Goal: Contribute content: Add original content to the website for others to see

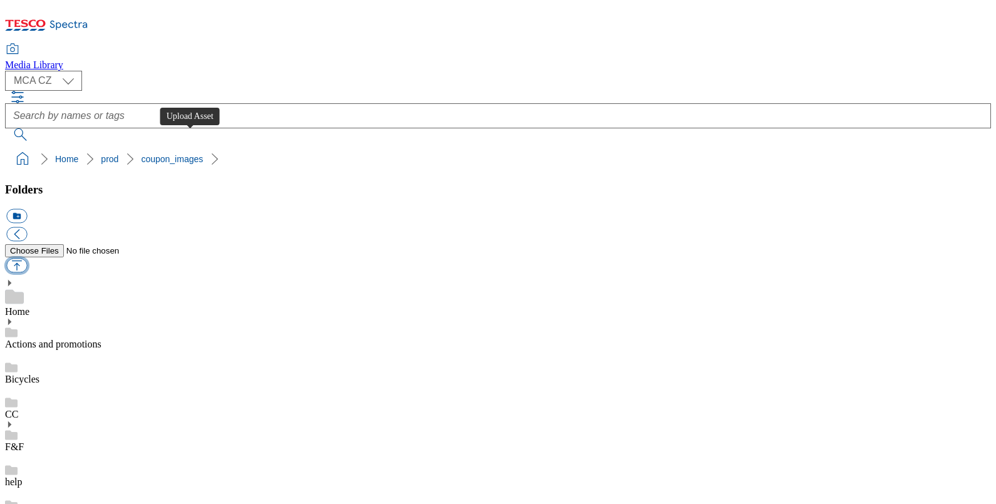
click at [27, 259] on button "button" at bounding box center [16, 266] width 21 height 14
type input "C:\fakepath\PC9_1101_F.jpg"
click at [27, 259] on button "button" at bounding box center [16, 266] width 21 height 14
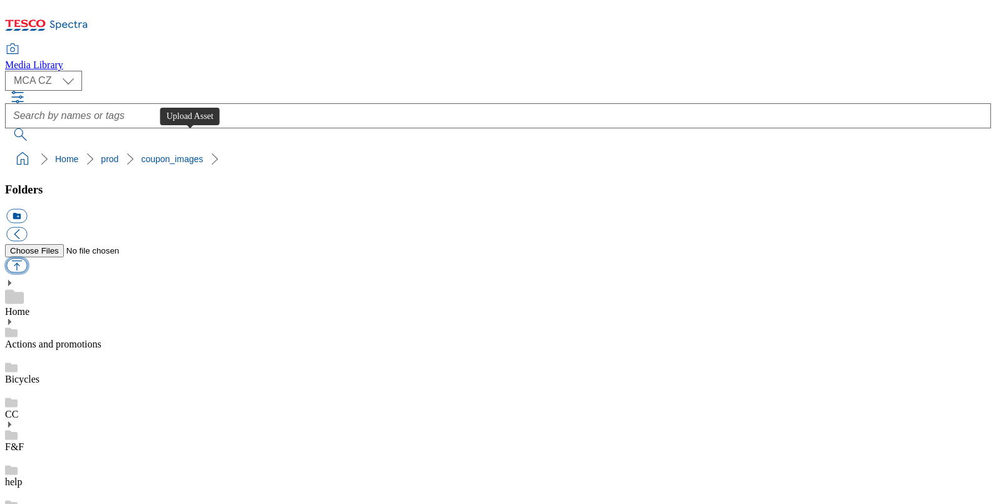
type input "C:\fakepath\Q25_1001_F.jpg"
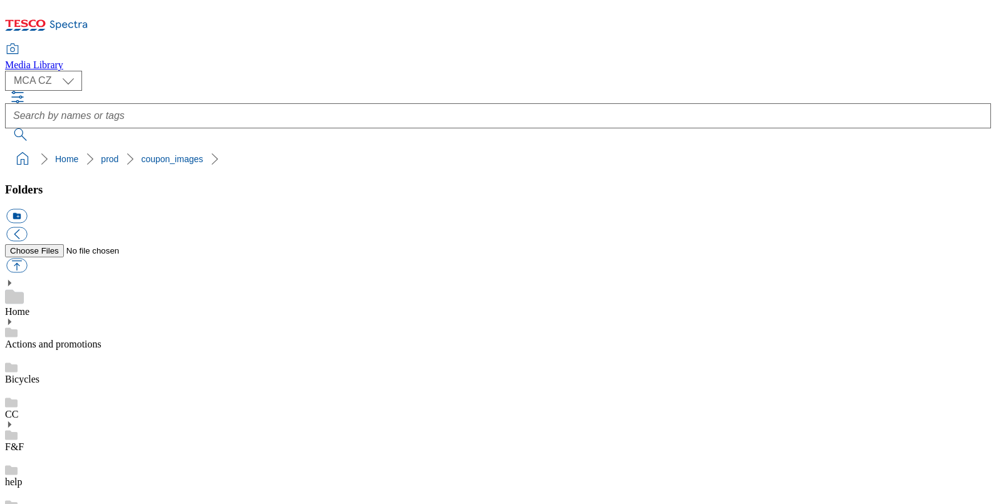
scroll to position [60, 0]
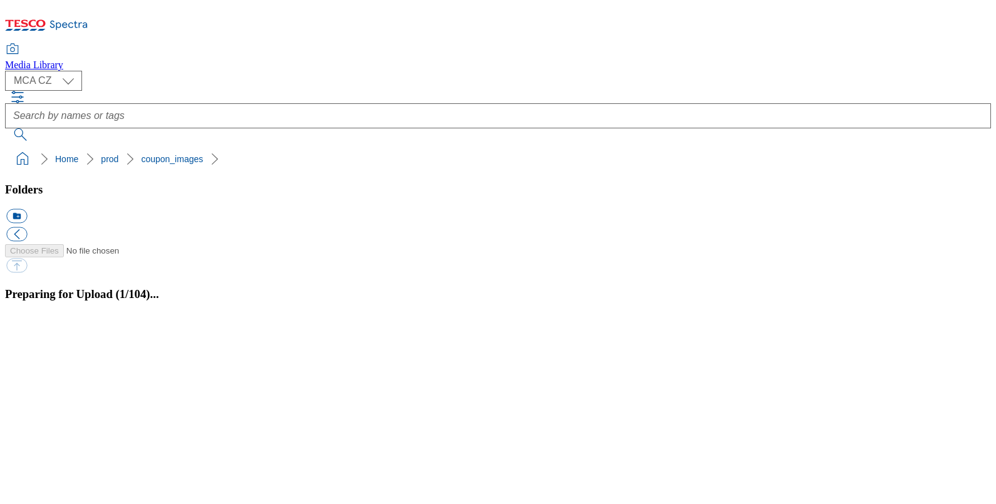
scroll to position [60, 0]
click at [25, 326] on button "button" at bounding box center [15, 320] width 19 height 12
drag, startPoint x: 816, startPoint y: 456, endPoint x: 694, endPoint y: 417, distance: 128.8
click at [25, 326] on button "button" at bounding box center [15, 320] width 19 height 12
